Goal: Communication & Community: Ask a question

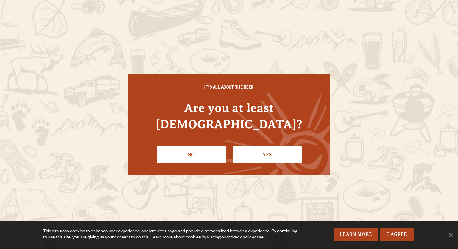
click at [271, 146] on link "Yes" at bounding box center [267, 155] width 69 height 18
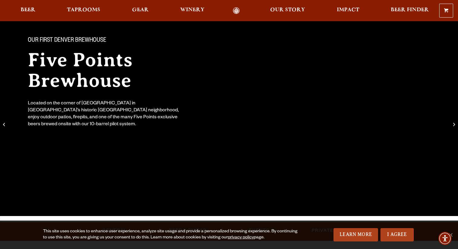
scroll to position [45, 0]
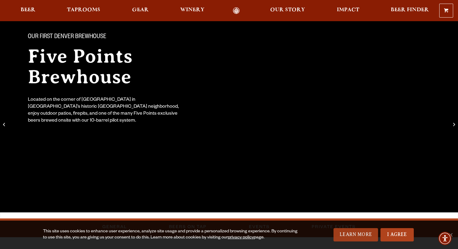
click at [367, 236] on link "Learn More" at bounding box center [355, 234] width 45 height 13
click at [399, 237] on link "I Agree" at bounding box center [396, 234] width 33 height 13
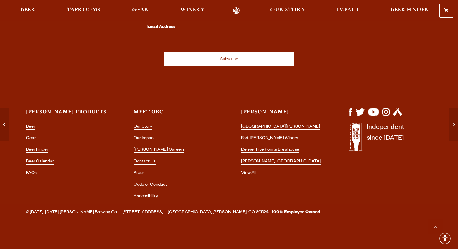
scroll to position [2154, 0]
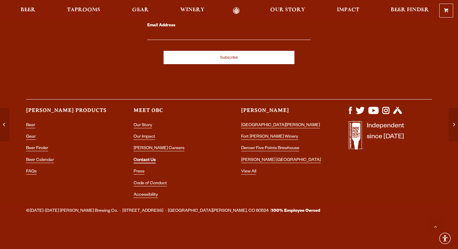
click at [144, 159] on link "Contact Us" at bounding box center [145, 160] width 22 height 5
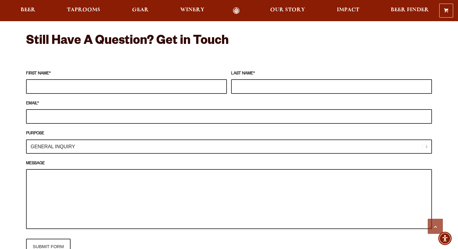
scroll to position [530, 0]
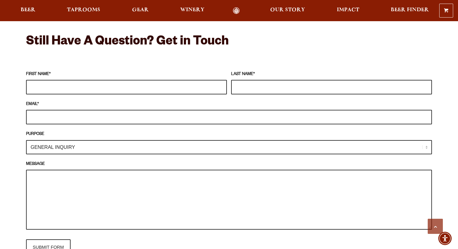
click at [294, 140] on select "GENERAL INQUIRY TAPROOM / BREWERY WINERY BOOK A TOUR MEDIA INQUIRY GEAR SHOP [P…" at bounding box center [229, 147] width 406 height 14
click at [214, 80] on input "FIRST NAME *" at bounding box center [126, 87] width 201 height 15
type input "Jem"
type input "Aspen"
drag, startPoint x: 87, startPoint y: 111, endPoint x: 39, endPoint y: 110, distance: 48.2
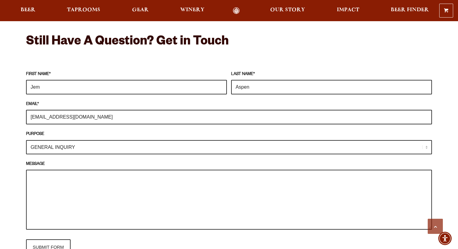
click at [39, 110] on input "[EMAIL_ADDRESS][DOMAIN_NAME]" at bounding box center [229, 117] width 406 height 15
click at [88, 113] on input "[EMAIL_ADDRESS][DOMAIN_NAME]" at bounding box center [229, 117] width 406 height 15
drag, startPoint x: 88, startPoint y: 109, endPoint x: 43, endPoint y: 108, distance: 45.4
click at [43, 110] on input "[EMAIL_ADDRESS][DOMAIN_NAME]" at bounding box center [229, 117] width 406 height 15
type input "[EMAIL_ADDRESS][DOMAIN_NAME]"
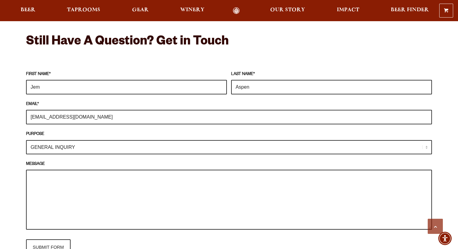
click at [39, 185] on textarea "MESSAGE" at bounding box center [229, 200] width 406 height 60
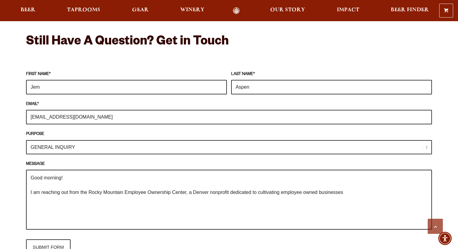
click at [306, 185] on textarea "Good morning! I am reaching out from the Rocky Mountain Employee Ownership Cent…" at bounding box center [229, 200] width 406 height 60
click at [369, 186] on textarea "Good morning! I am reaching out from the Rocky Mountain Employee Ownership Cent…" at bounding box center [229, 200] width 406 height 60
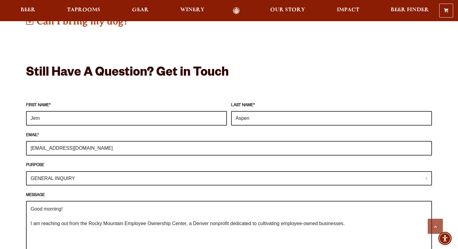
scroll to position [551, 0]
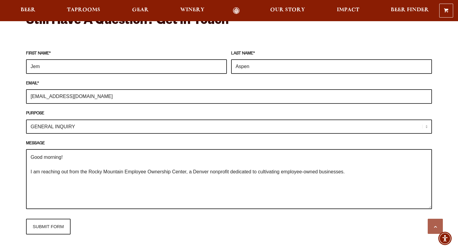
click at [345, 164] on textarea "Good morning! I am reaching out from the Rocky Mountain Employee Ownership Cent…" at bounding box center [229, 179] width 406 height 60
click at [369, 160] on textarea "Good morning! I am reaching out from the Rocky Mountain Employee Ownership Cent…" at bounding box center [229, 179] width 406 height 60
click at [283, 163] on textarea "Good morning! I am reaching out from the Rocky Mountain Employee Ownership Cent…" at bounding box center [229, 179] width 406 height 60
click at [395, 164] on textarea "Good morning! I am reaching out from the Rocky Mountain Employee Ownership Cent…" at bounding box center [229, 179] width 406 height 60
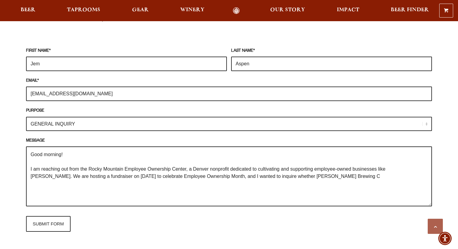
scroll to position [558, 0]
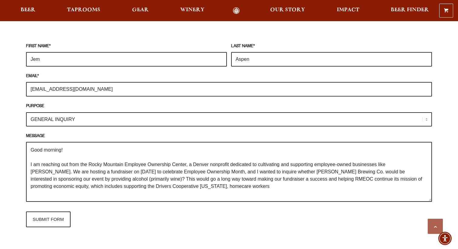
click at [161, 178] on textarea "Good morning! I am reaching out from the Rocky Mountain Employee Ownership Cent…" at bounding box center [229, 172] width 406 height 60
click at [196, 174] on textarea "Good morning! I am reaching out from the Rocky Mountain Employee Ownership Cent…" at bounding box center [229, 172] width 406 height 60
click at [407, 172] on textarea "Good morning! I am reaching out from the Rocky Mountain Employee Ownership Cent…" at bounding box center [229, 172] width 406 height 60
click at [224, 178] on textarea "Good morning! I am reaching out from the Rocky Mountain Employee Ownership Cent…" at bounding box center [229, 172] width 406 height 60
click at [407, 174] on textarea "Good morning! I am reaching out from the Rocky Mountain Employee Ownership Cent…" at bounding box center [229, 172] width 406 height 60
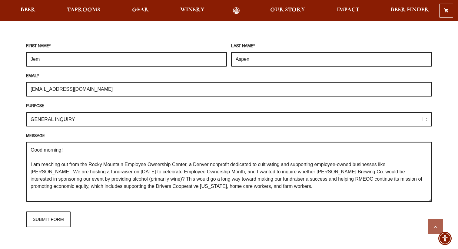
scroll to position [2, 0]
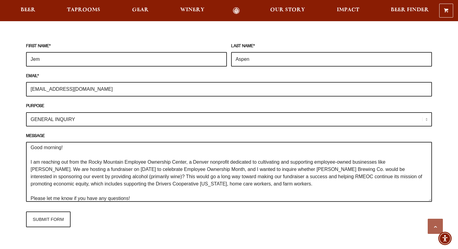
click at [33, 191] on textarea "Good morning! I am reaching out from the Rocky Mountain Employee Ownership Cent…" at bounding box center [229, 172] width 406 height 60
click at [54, 188] on textarea "Good morning! I am reaching out from the Rocky Mountain Employee Ownership Cent…" at bounding box center [229, 172] width 406 height 60
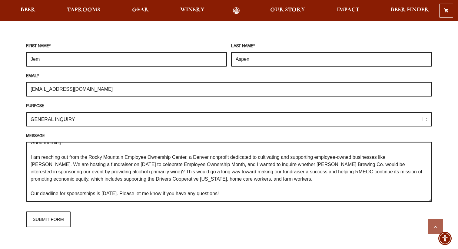
click at [237, 184] on textarea "Good morning! I am reaching out from the Rocky Mountain Employee Ownership Cent…" at bounding box center [229, 172] width 406 height 60
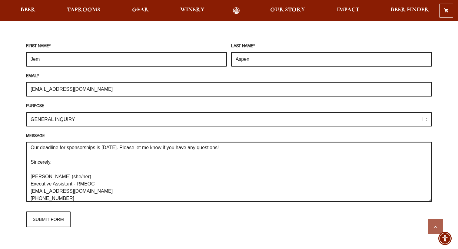
scroll to position [0, 0]
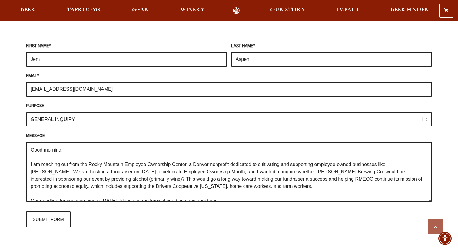
click at [188, 157] on textarea "Good morning! I am reaching out from the Rocky Mountain Employee Ownership Cent…" at bounding box center [229, 172] width 406 height 60
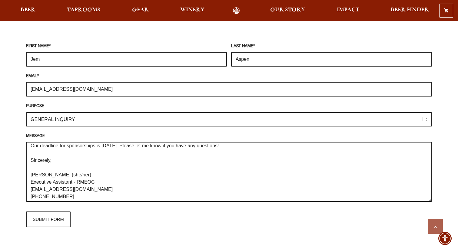
scroll to position [58, 0]
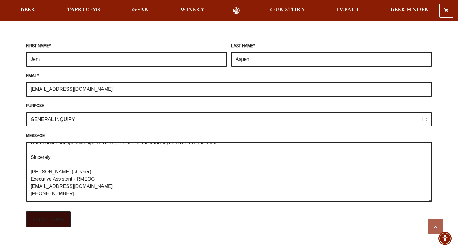
type textarea "Good morning! I am reaching out from the Rocky Mountain Employee Ownership Cent…"
click at [54, 213] on input "SUBMIT FORM" at bounding box center [48, 220] width 45 height 16
type input "Sending"
